Goal: Information Seeking & Learning: Learn about a topic

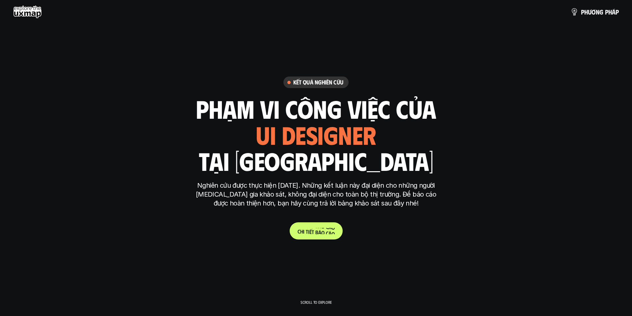
click at [320, 229] on p "C h i t i ế t b á o c á o" at bounding box center [316, 231] width 37 height 6
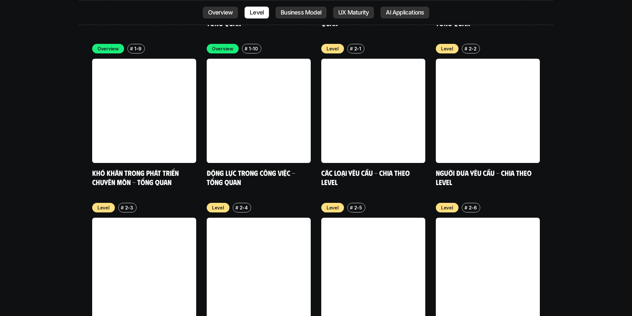
scroll to position [2335, 0]
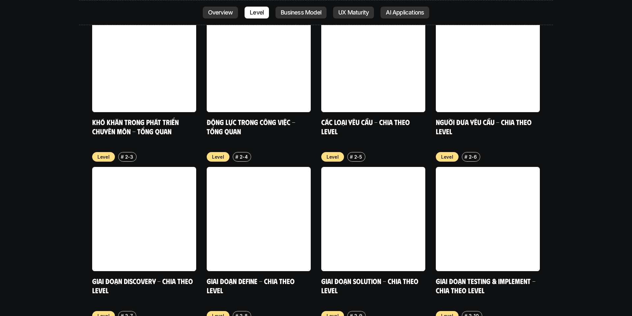
click at [311, 191] on div "Overview # 1-9 Khó khăn trong phát triển chuyên môn - Tổng quan Overview # 1-10…" at bounding box center [316, 223] width 448 height 460
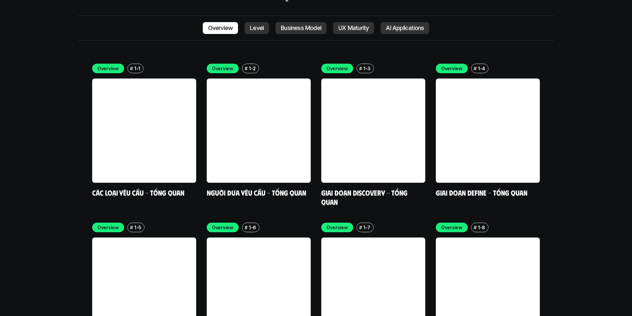
scroll to position [1854, 0]
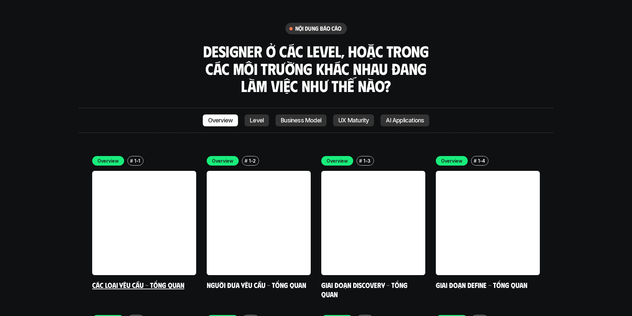
click at [136, 280] on link "Các loại yêu cầu - Tổng quan" at bounding box center [138, 284] width 92 height 9
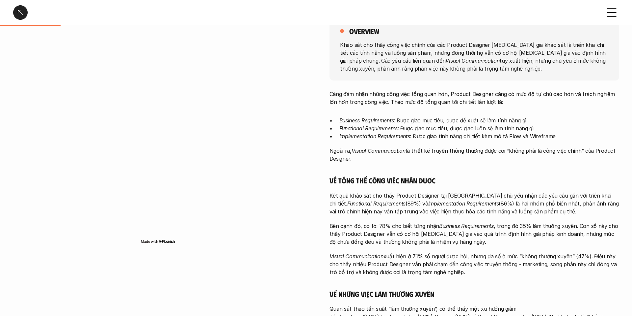
scroll to position [92, 0]
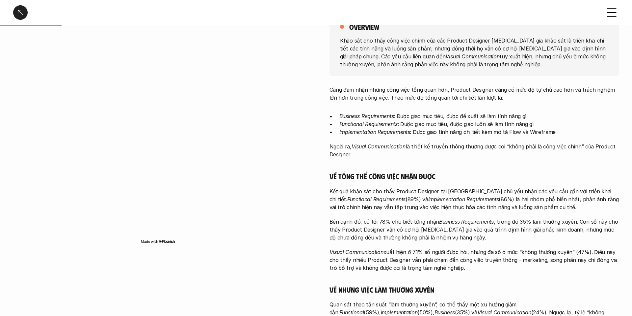
click at [426, 207] on p "Kết quả khảo sát cho thấy Product Designer tại [GEOGRAPHIC_DATA] chủ yếu nhận c…" at bounding box center [475, 199] width 290 height 24
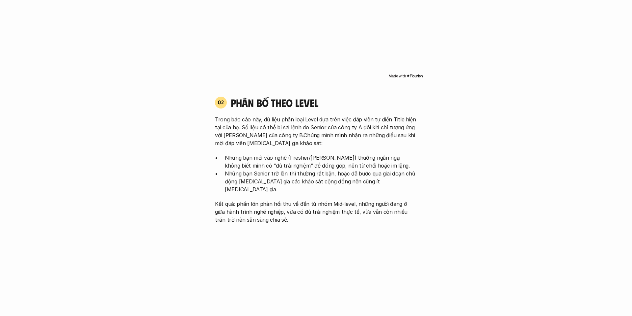
scroll to position [1805, 0]
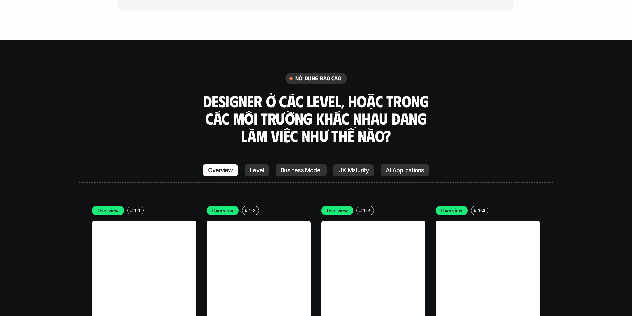
click at [252, 167] on p "Level" at bounding box center [257, 170] width 14 height 7
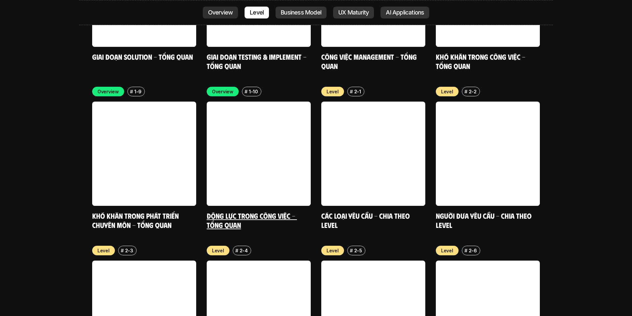
scroll to position [2259, 0]
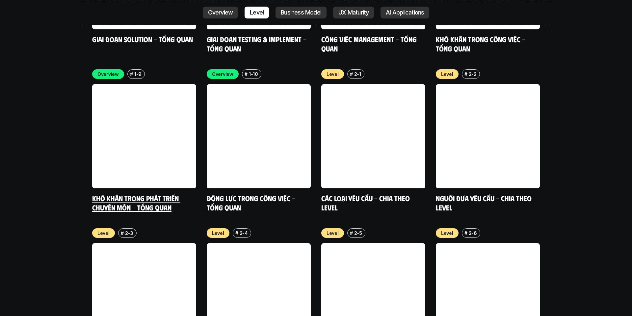
click at [158, 149] on div "Overview # 1-9 Khó khăn trong phát triển chuyên môn - Tổng quan" at bounding box center [144, 140] width 104 height 142
click at [148, 193] on link "Khó khăn trong phát triển chuyên môn - Tổng quan" at bounding box center [136, 202] width 88 height 18
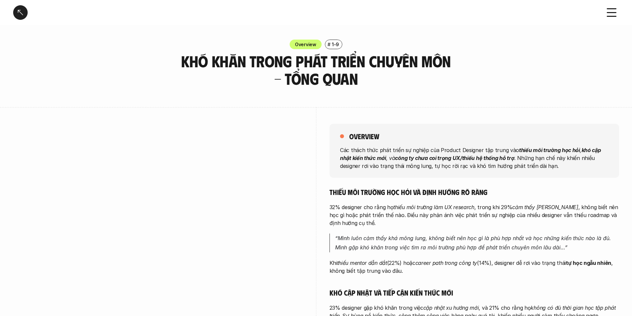
click at [333, 124] on div "overview Các thách thức phát triển sự nghiệp của Product Designer tập trung vào…" at bounding box center [475, 151] width 290 height 54
